Goal: Check status: Check status

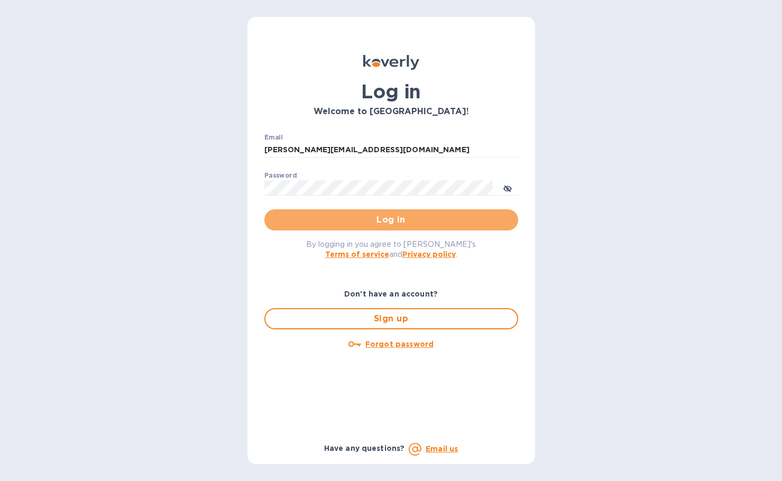
click at [362, 225] on span "Log in" at bounding box center [391, 219] width 237 height 13
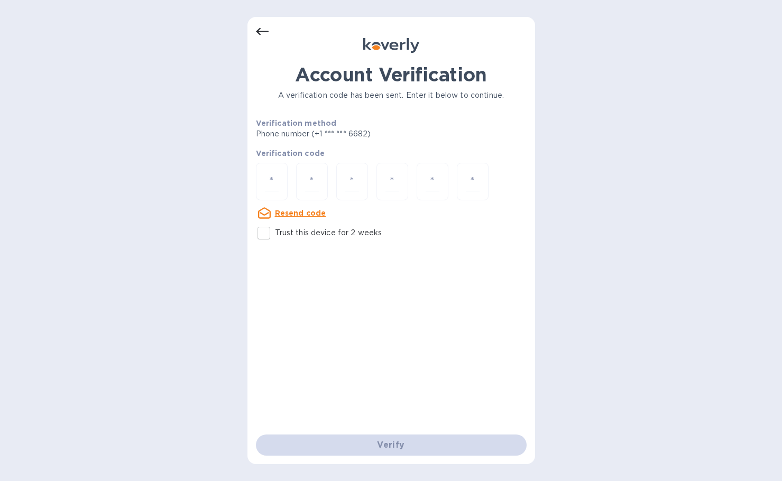
click at [268, 220] on div "Resend code" at bounding box center [291, 212] width 79 height 21
click at [268, 230] on input "Trust this device for 2 weeks" at bounding box center [264, 233] width 22 height 22
checkbox input "true"
click at [271, 190] on input "number" at bounding box center [272, 182] width 14 height 20
type input "4"
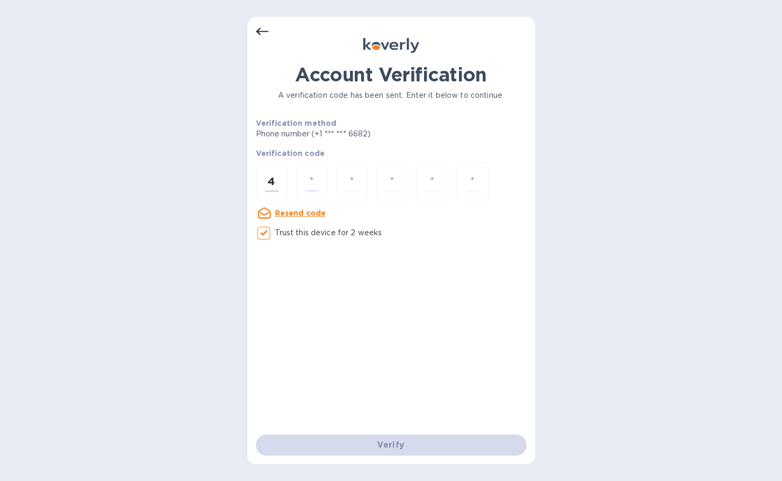
type input "0"
type input "7"
type input "5"
type input "0"
type input "4"
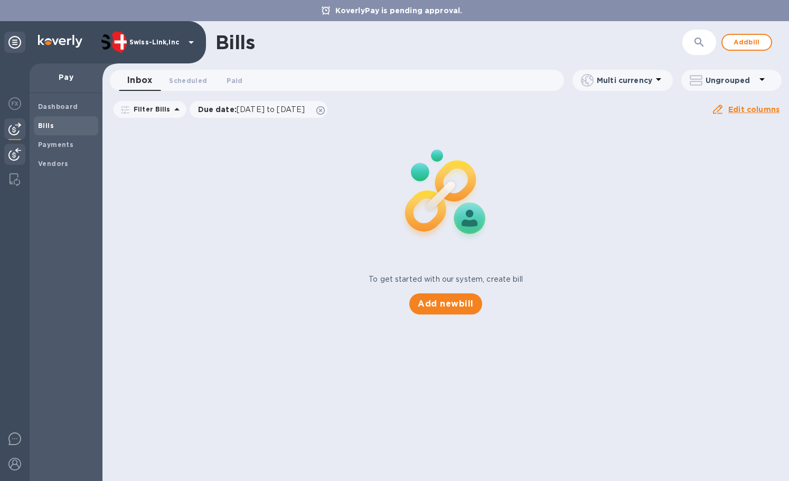
click at [10, 154] on img at bounding box center [14, 154] width 13 height 13
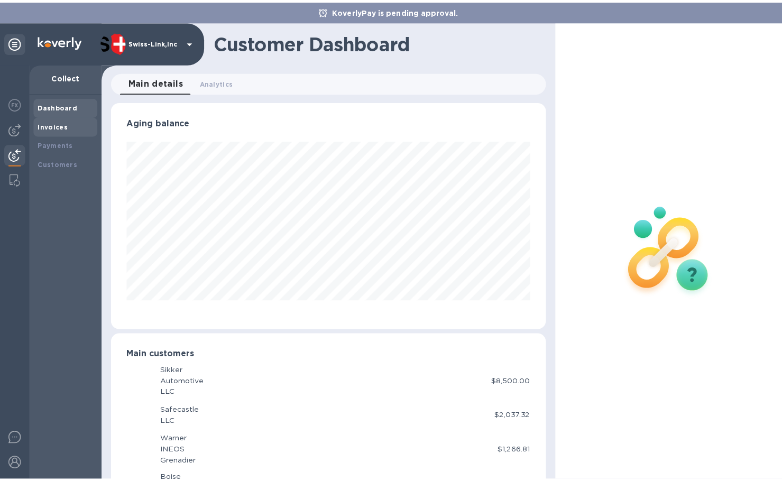
scroll to position [528182, 527976]
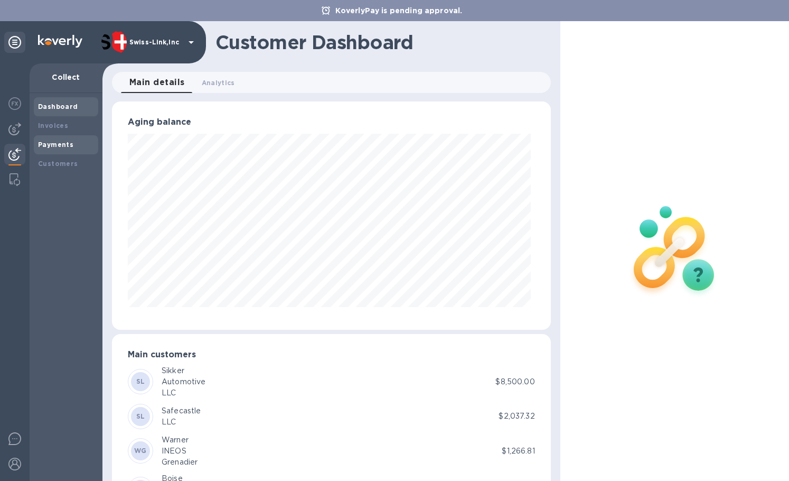
click at [68, 142] on b "Payments" at bounding box center [55, 145] width 35 height 8
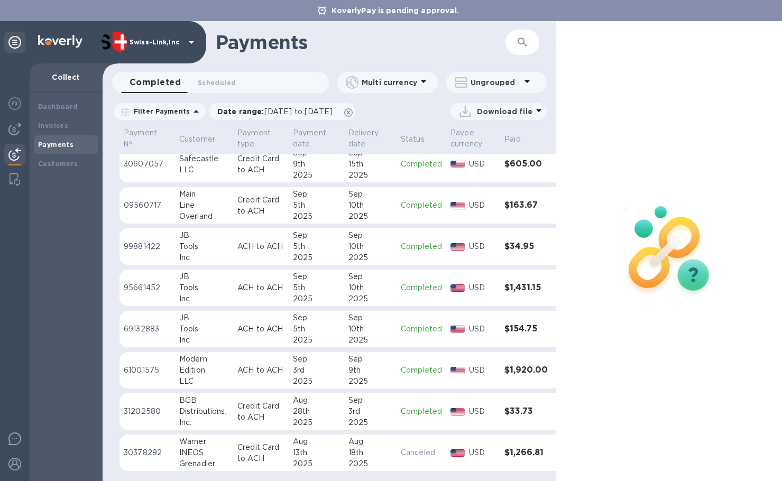
scroll to position [8, 0]
click at [352, 108] on icon at bounding box center [348, 112] width 8 height 8
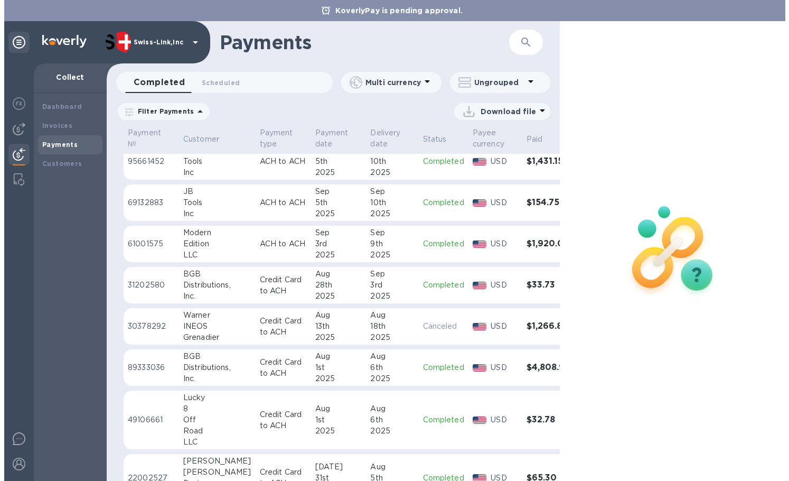
scroll to position [159, 0]
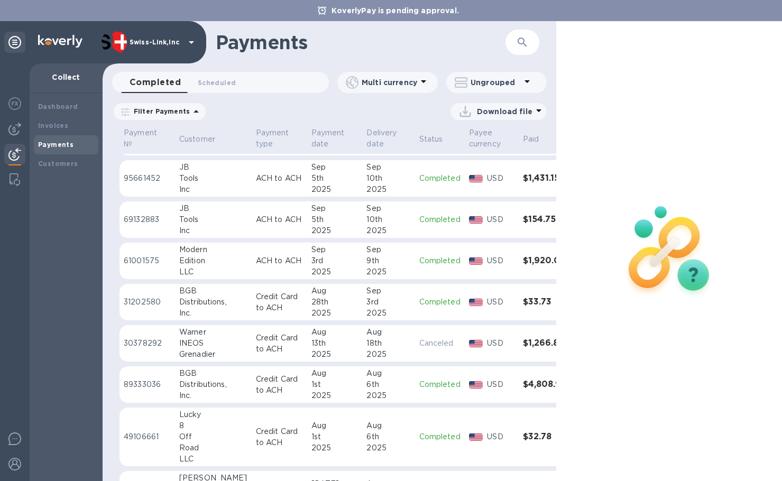
click at [204, 300] on div "Distributions," at bounding box center [213, 301] width 68 height 11
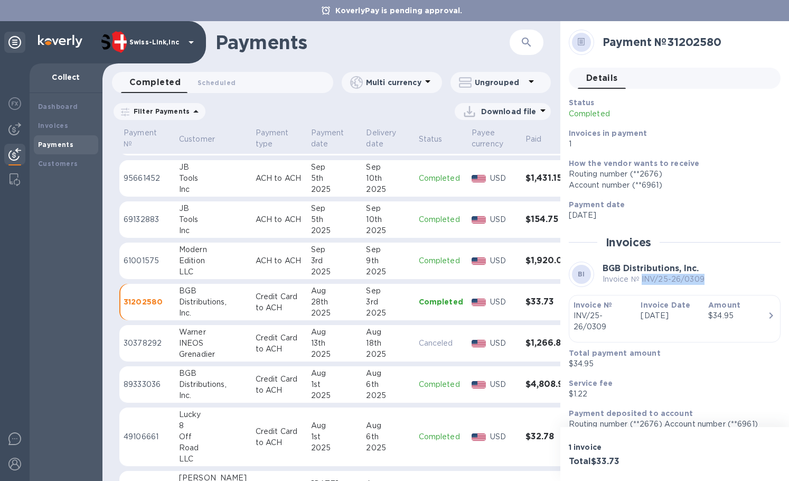
drag, startPoint x: 642, startPoint y: 280, endPoint x: 702, endPoint y: 281, distance: 60.2
click at [702, 281] on p "Invoice № INV/25-26/0309" at bounding box center [654, 279] width 102 height 11
copy p "INV/25-26/0309"
click at [611, 462] on h3 "Total $33.73" at bounding box center [620, 462] width 102 height 10
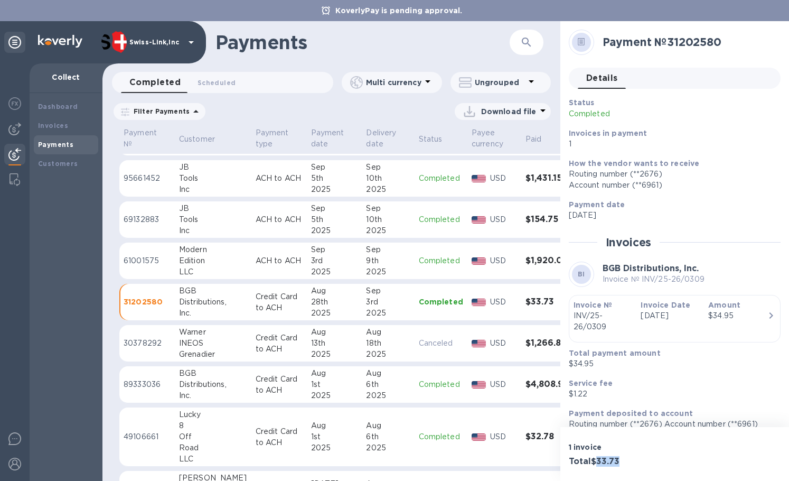
copy h3 "33.73"
click at [709, 39] on h2 "Payment № 31202580" at bounding box center [688, 41] width 170 height 13
copy h2 "31202580"
drag, startPoint x: 186, startPoint y: 263, endPoint x: 224, endPoint y: 268, distance: 38.4
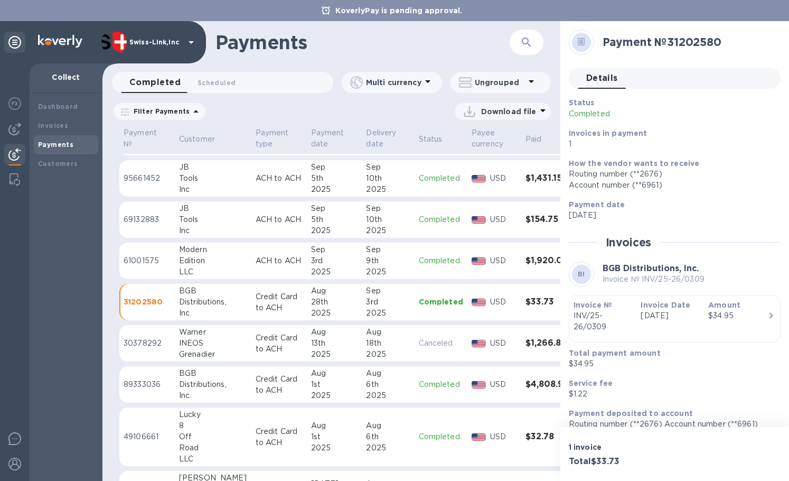
click at [186, 263] on div "Edition" at bounding box center [213, 260] width 68 height 11
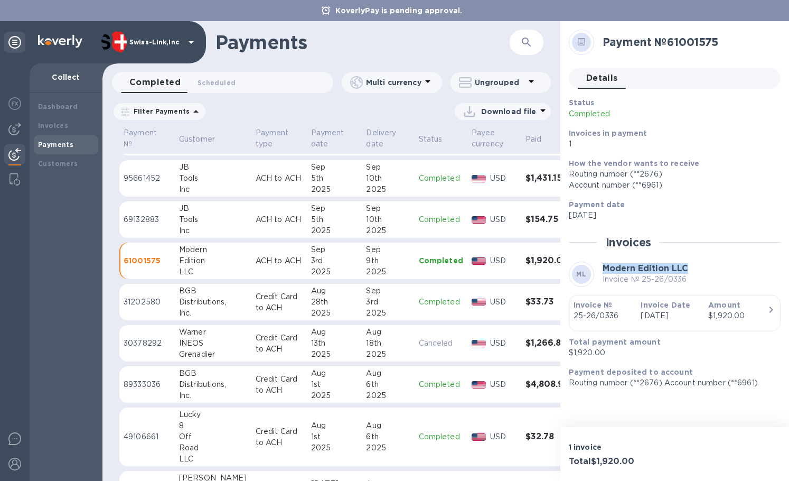
drag, startPoint x: 605, startPoint y: 267, endPoint x: 690, endPoint y: 269, distance: 84.6
click at [690, 269] on div "ML Modern Edition LLC Invoice № 25-26/0336" at bounding box center [675, 274] width 212 height 25
copy b "Modern Edition LLC"
drag, startPoint x: 643, startPoint y: 280, endPoint x: 688, endPoint y: 279, distance: 45.4
click at [688, 279] on div "ML Modern Edition LLC Invoice № 25-26/0336" at bounding box center [675, 274] width 212 height 25
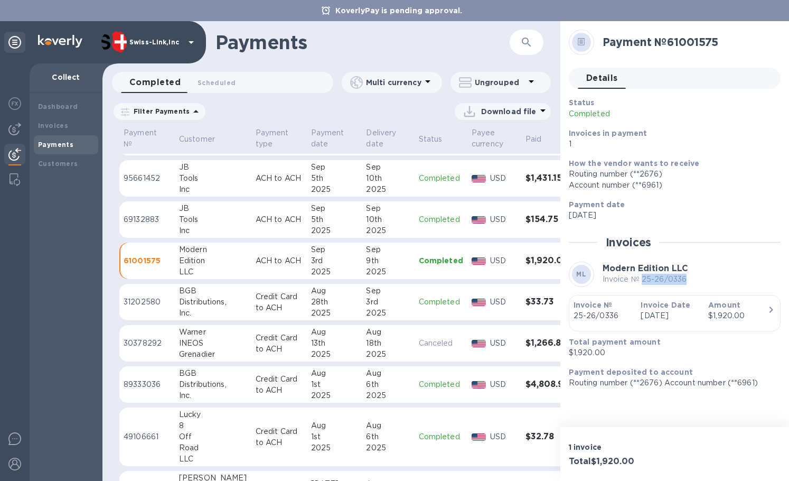
copy p "25-26/0336"
click at [619, 461] on h3 "Total $1,920.00" at bounding box center [620, 462] width 102 height 10
copy h3 "1,920.00"
drag, startPoint x: 696, startPoint y: 33, endPoint x: 692, endPoint y: 39, distance: 7.3
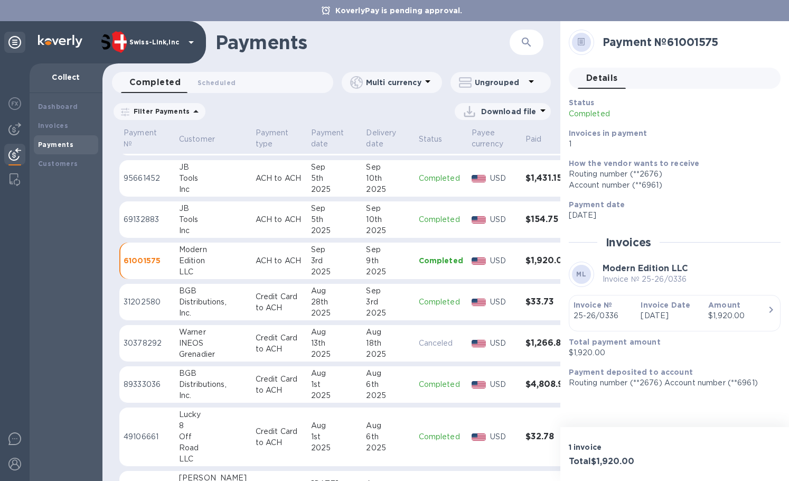
click at [696, 33] on div "Payment № 61001575" at bounding box center [688, 42] width 178 height 22
click at [692, 40] on h2 "Payment № 61001575" at bounding box center [688, 41] width 170 height 13
copy h2 "61001575"
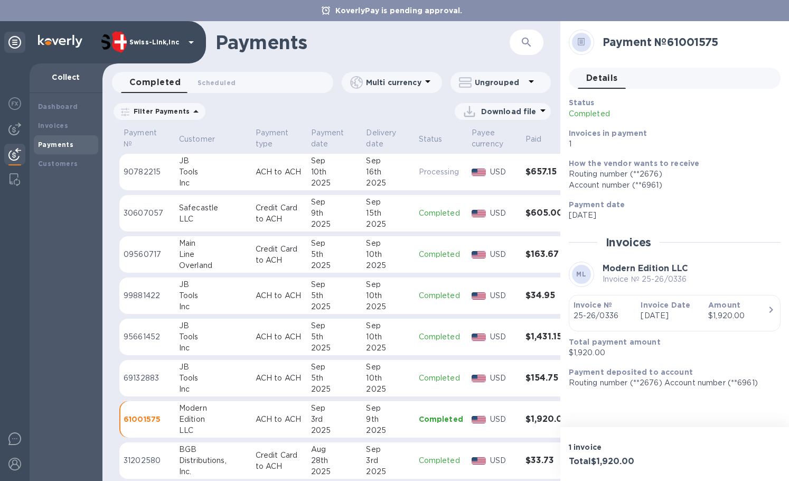
drag, startPoint x: 196, startPoint y: 374, endPoint x: 447, endPoint y: 368, distance: 251.6
click at [196, 374] on div "Tools" at bounding box center [213, 378] width 68 height 11
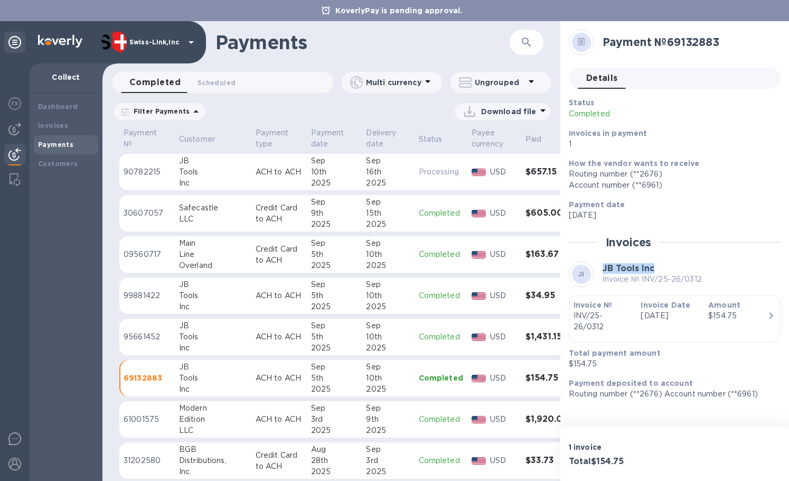
drag, startPoint x: 605, startPoint y: 267, endPoint x: 654, endPoint y: 269, distance: 49.2
click at [654, 269] on b "JB Tools Inc" at bounding box center [629, 268] width 52 height 10
copy b "JB Tools Inc"
drag, startPoint x: 646, startPoint y: 280, endPoint x: 700, endPoint y: 280, distance: 54.4
click at [700, 280] on p "Invoice № INV/25-26/0312" at bounding box center [652, 279] width 99 height 11
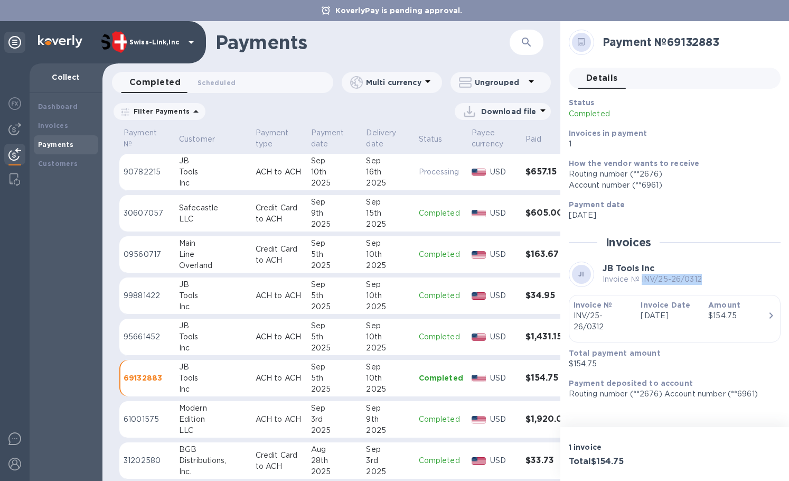
copy p "INV/25-26/0312"
click at [614, 461] on h3 "Total $154.75" at bounding box center [620, 462] width 102 height 10
copy h3 "154.75"
click at [695, 44] on h2 "Payment № 69132883" at bounding box center [688, 41] width 170 height 13
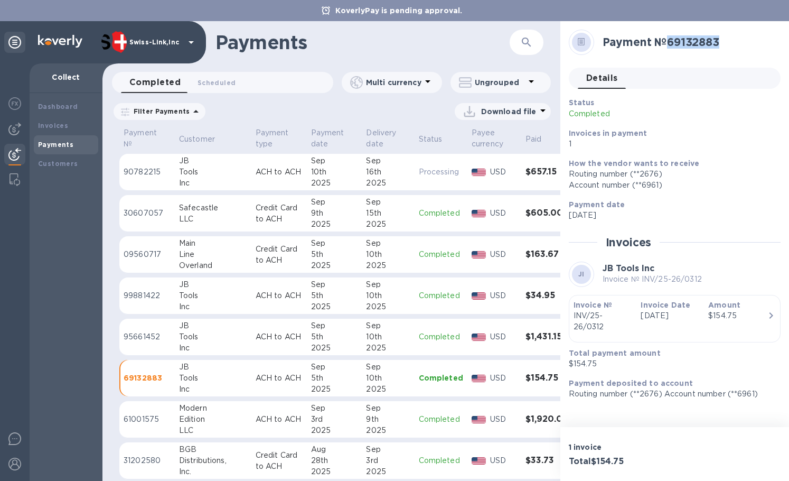
click at [695, 44] on h2 "Payment № 69132883" at bounding box center [688, 41] width 170 height 13
click at [256, 339] on p "ACH to ACH" at bounding box center [279, 336] width 47 height 11
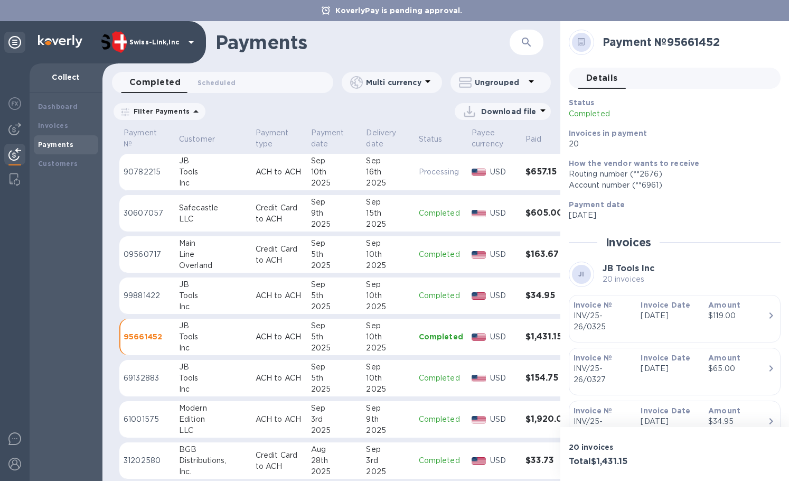
click at [603, 267] on b "JB Tools Inc" at bounding box center [629, 268] width 52 height 10
drag, startPoint x: 604, startPoint y: 269, endPoint x: 654, endPoint y: 266, distance: 49.8
click at [654, 266] on b "JB Tools Inc" at bounding box center [629, 268] width 52 height 10
drag, startPoint x: 603, startPoint y: 280, endPoint x: 643, endPoint y: 279, distance: 39.6
click at [643, 279] on p "20 invoices" at bounding box center [629, 279] width 52 height 11
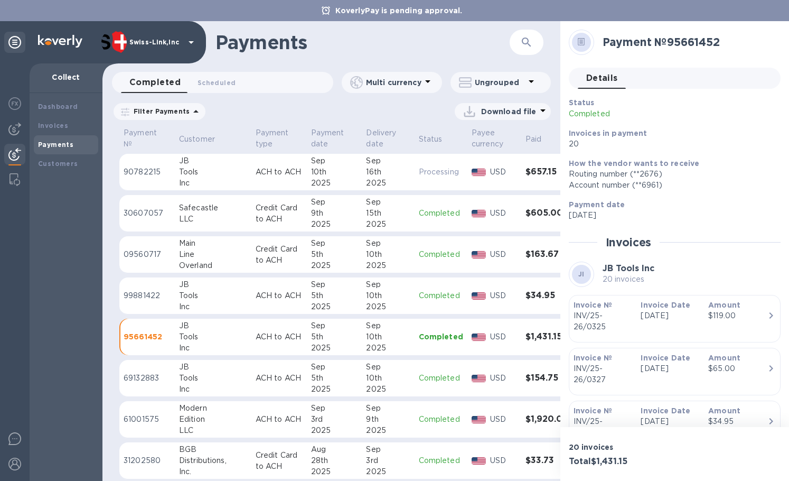
click at [608, 461] on h3 "Total $1,431.15" at bounding box center [620, 462] width 102 height 10
click at [696, 39] on h2 "Payment № 95661452" at bounding box center [688, 41] width 170 height 13
click at [201, 287] on div "JB" at bounding box center [213, 284] width 68 height 11
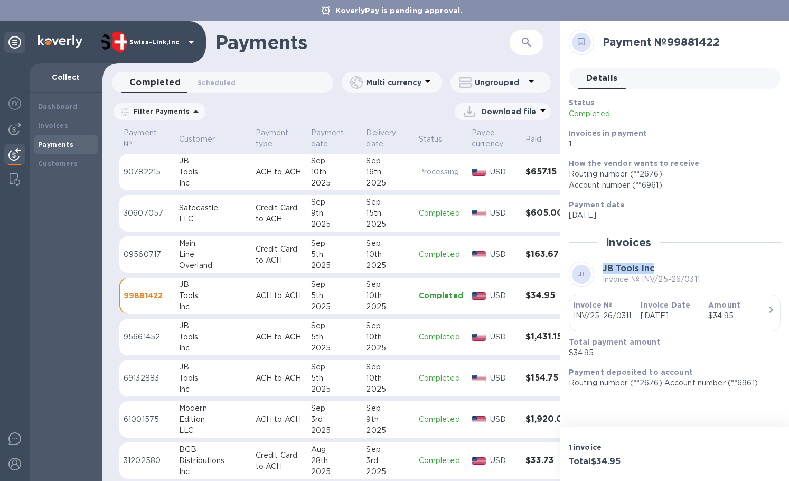
drag, startPoint x: 605, startPoint y: 269, endPoint x: 654, endPoint y: 269, distance: 49.7
click at [654, 269] on b "JB Tools Inc" at bounding box center [629, 268] width 52 height 10
drag, startPoint x: 641, startPoint y: 280, endPoint x: 699, endPoint y: 282, distance: 57.1
click at [699, 282] on p "Invoice № INV/25-26/0311" at bounding box center [651, 279] width 97 height 11
click at [206, 380] on div "Tools" at bounding box center [213, 378] width 68 height 11
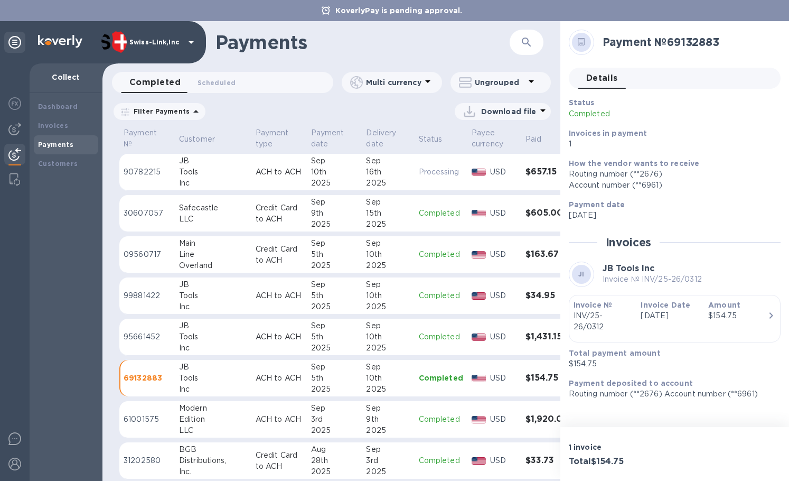
click at [199, 295] on div "Tools" at bounding box center [213, 295] width 68 height 11
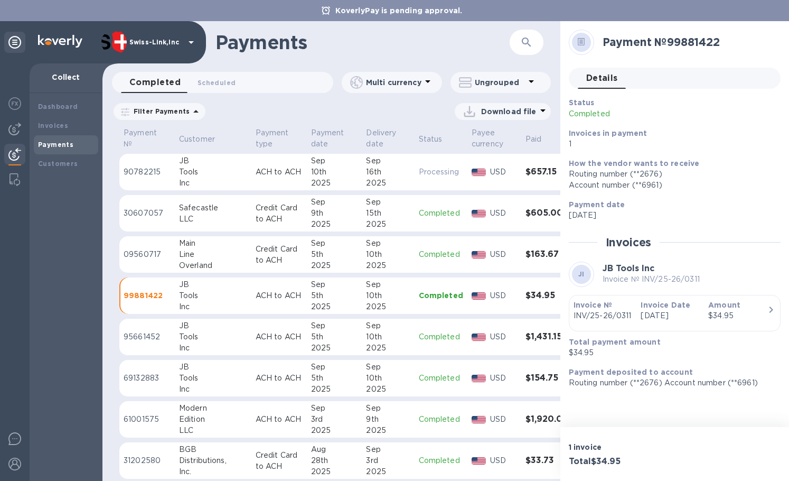
click at [606, 461] on h3 "Total $34.95" at bounding box center [620, 462] width 102 height 10
click at [696, 47] on h2 "Payment № 99881422" at bounding box center [688, 41] width 170 height 13
drag, startPoint x: 185, startPoint y: 259, endPoint x: 197, endPoint y: 262, distance: 11.8
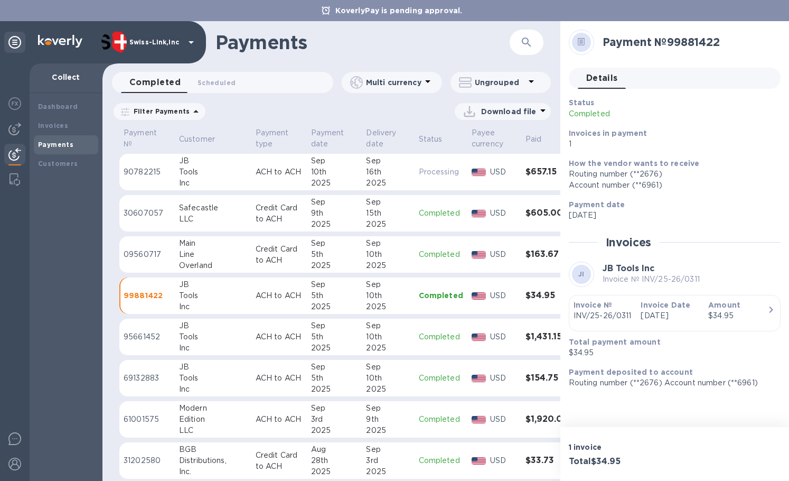
click at [185, 259] on div "Line" at bounding box center [213, 254] width 68 height 11
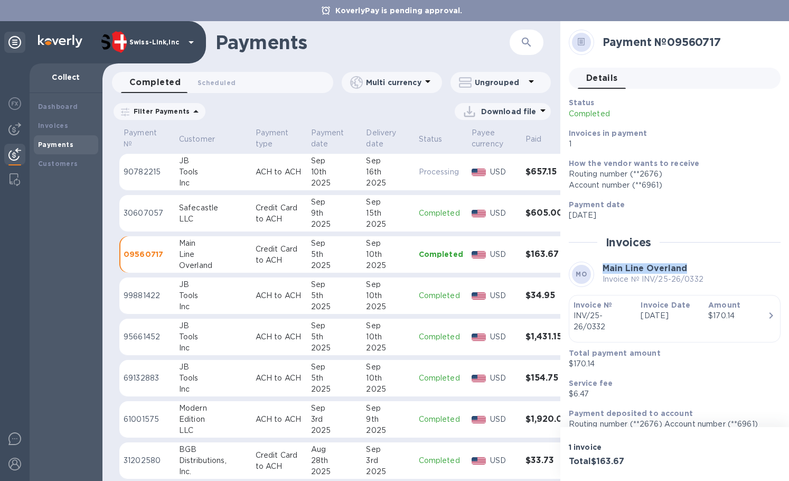
drag, startPoint x: 605, startPoint y: 267, endPoint x: 694, endPoint y: 268, distance: 89.8
click at [694, 268] on h3 "Main Line Overland" at bounding box center [653, 269] width 101 height 10
drag, startPoint x: 641, startPoint y: 279, endPoint x: 707, endPoint y: 282, distance: 65.6
click at [707, 282] on div "MO Main Line Overland Invoice № INV/25-26/0332" at bounding box center [675, 274] width 212 height 25
click at [613, 457] on h3 "Total $163.67" at bounding box center [620, 462] width 102 height 10
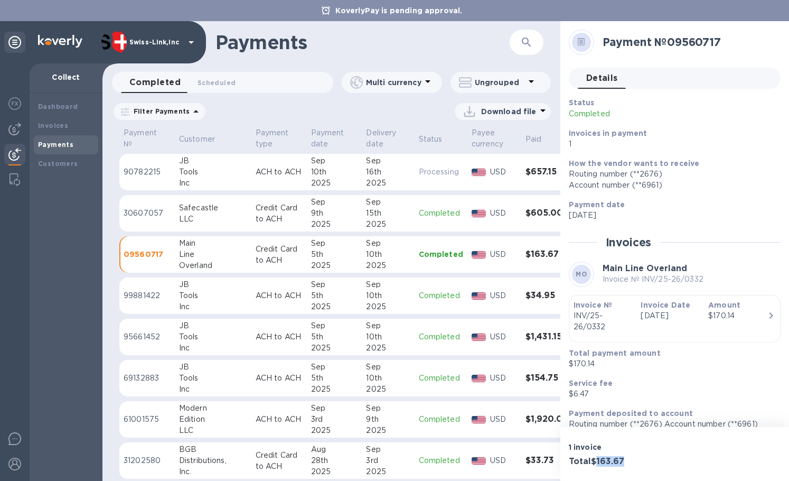
click at [613, 457] on h3 "Total $163.67" at bounding box center [620, 462] width 102 height 10
click at [706, 48] on h2 "Payment № 09560717" at bounding box center [688, 41] width 170 height 13
click at [196, 213] on div "LLC" at bounding box center [213, 218] width 68 height 11
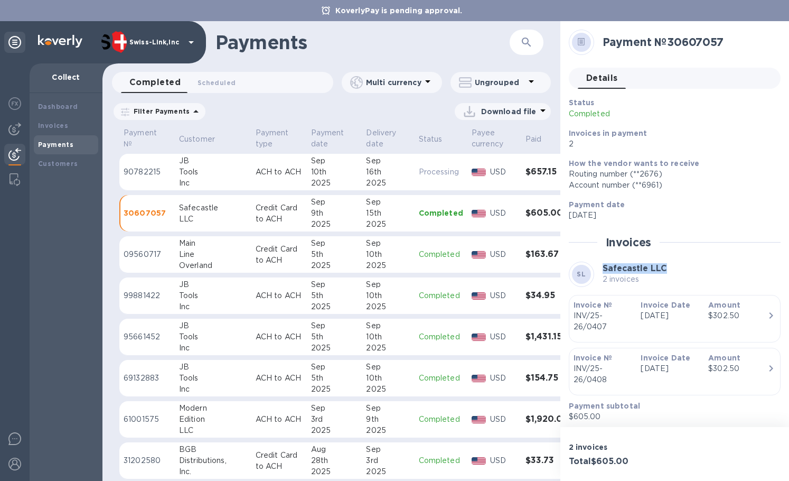
drag, startPoint x: 604, startPoint y: 268, endPoint x: 675, endPoint y: 266, distance: 70.8
click at [675, 266] on div "SL Safecastle LLC 2 invoices" at bounding box center [675, 274] width 212 height 25
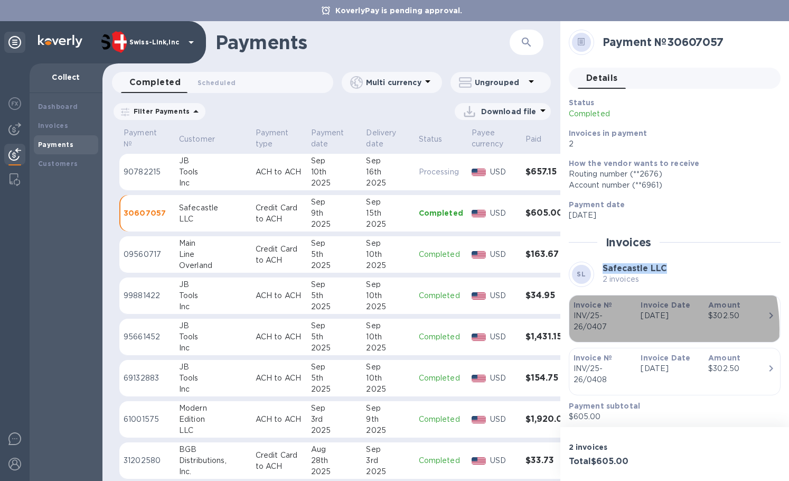
drag, startPoint x: 608, startPoint y: 329, endPoint x: 589, endPoint y: 322, distance: 20.7
click at [589, 322] on p "INV/25-26/0407" at bounding box center [603, 321] width 59 height 22
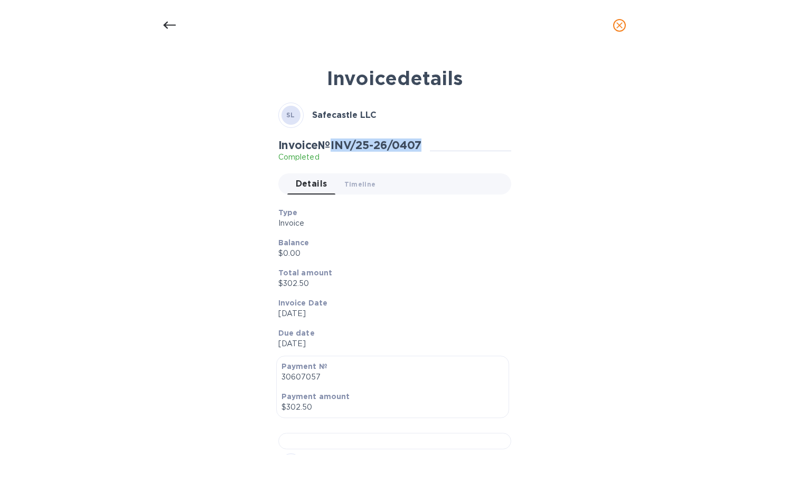
drag, startPoint x: 336, startPoint y: 146, endPoint x: 434, endPoint y: 145, distance: 97.8
click at [430, 145] on div "Invoice № INV/25-26/0407 Completed" at bounding box center [354, 150] width 152 height 24
click at [173, 27] on icon at bounding box center [169, 25] width 13 height 13
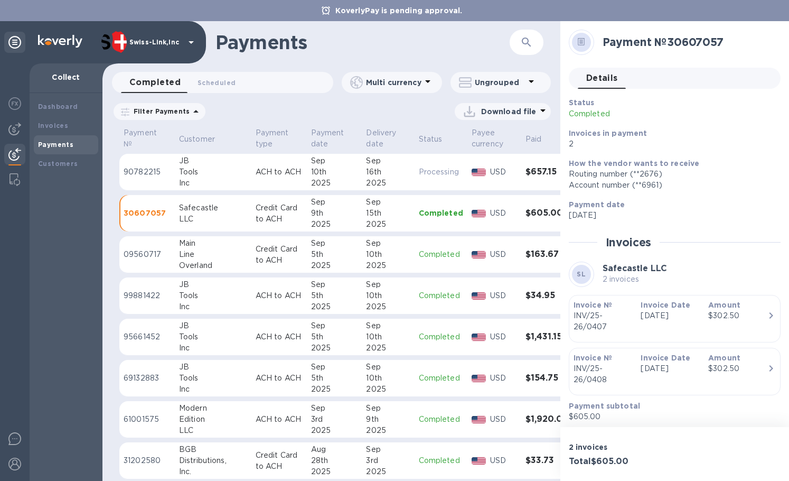
click at [632, 366] on div "Invoice № INV/25-26/0408" at bounding box center [604, 368] width 68 height 41
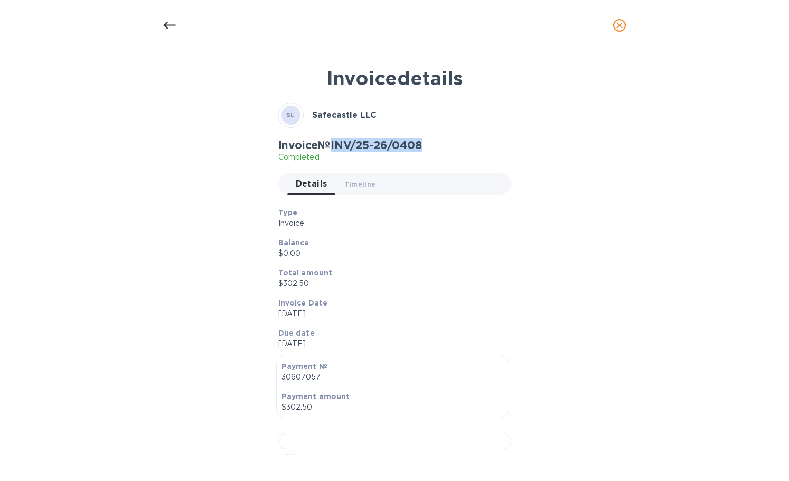
drag, startPoint x: 335, startPoint y: 143, endPoint x: 426, endPoint y: 149, distance: 91.1
click at [422, 149] on h2 "Invoice № INV/25-26/0408" at bounding box center [350, 144] width 144 height 13
click at [179, 26] on div at bounding box center [169, 25] width 25 height 25
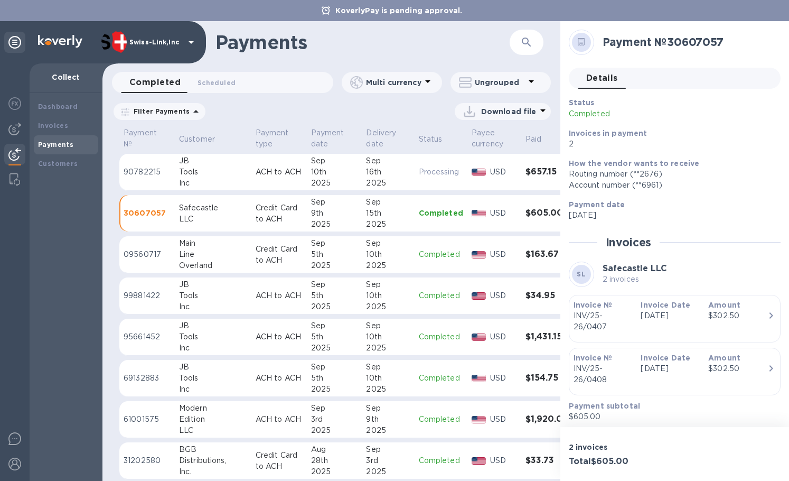
click at [609, 460] on h3 "Total $605.00" at bounding box center [620, 462] width 102 height 10
click at [711, 41] on h2 "Payment № 30607057" at bounding box center [688, 41] width 170 height 13
drag, startPoint x: 191, startPoint y: 171, endPoint x: 262, endPoint y: 184, distance: 72.5
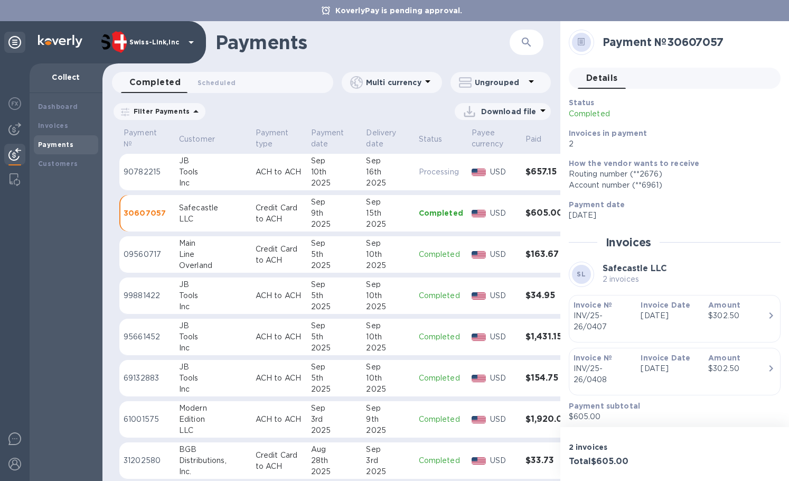
click at [191, 171] on div "Tools" at bounding box center [213, 171] width 68 height 11
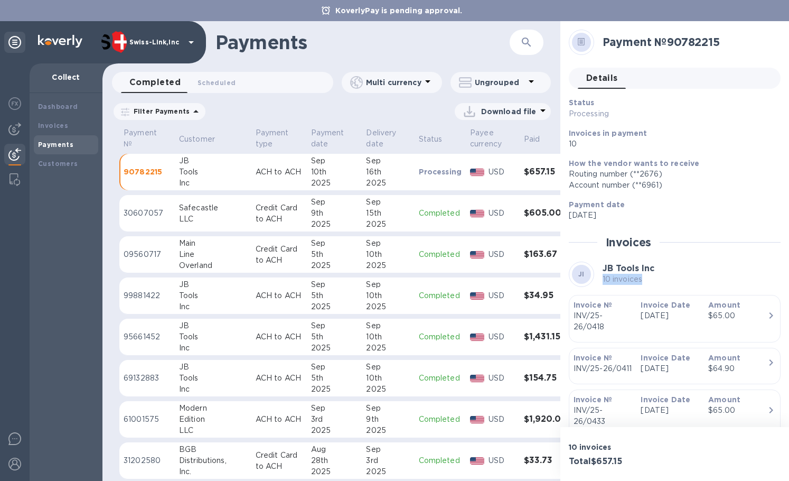
drag, startPoint x: 603, startPoint y: 278, endPoint x: 642, endPoint y: 277, distance: 38.6
click at [642, 277] on p "10 invoices" at bounding box center [629, 279] width 52 height 11
click at [611, 459] on h3 "Total $657.15" at bounding box center [620, 462] width 102 height 10
click at [689, 43] on h2 "Payment № 90782215" at bounding box center [688, 41] width 170 height 13
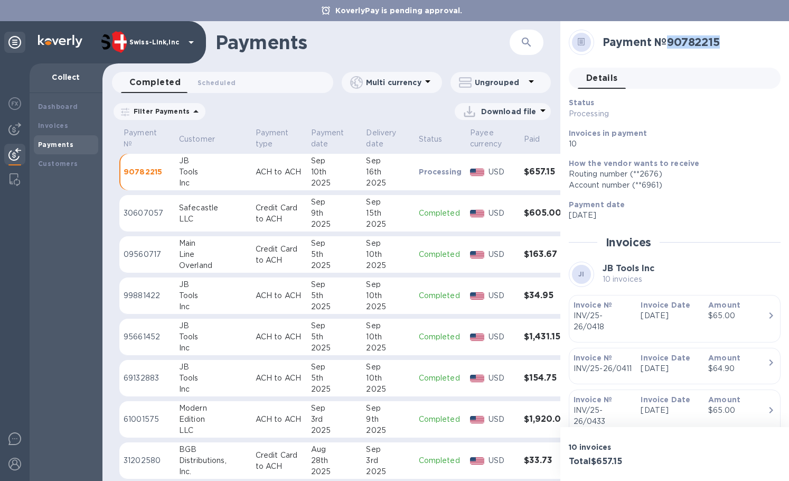
click at [689, 43] on h2 "Payment № 90782215" at bounding box center [688, 41] width 170 height 13
